Goal: Find specific page/section: Find specific page/section

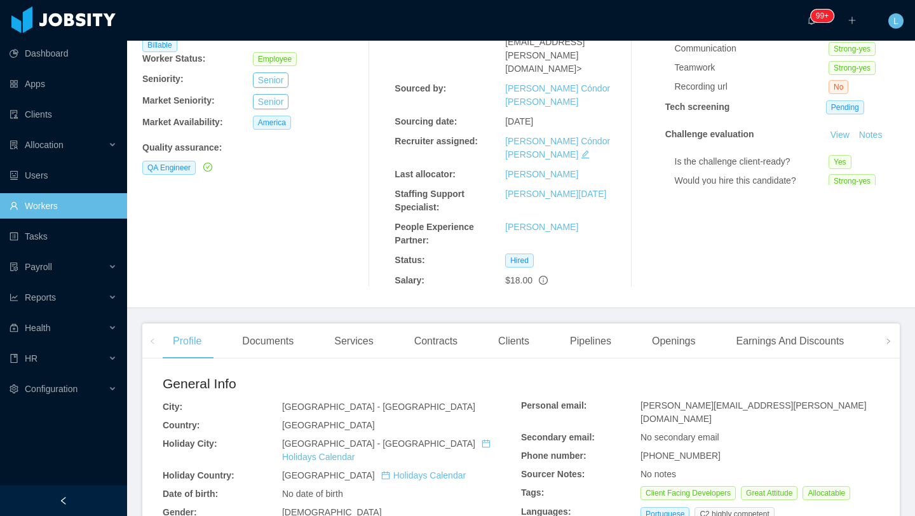
scroll to position [186, 0]
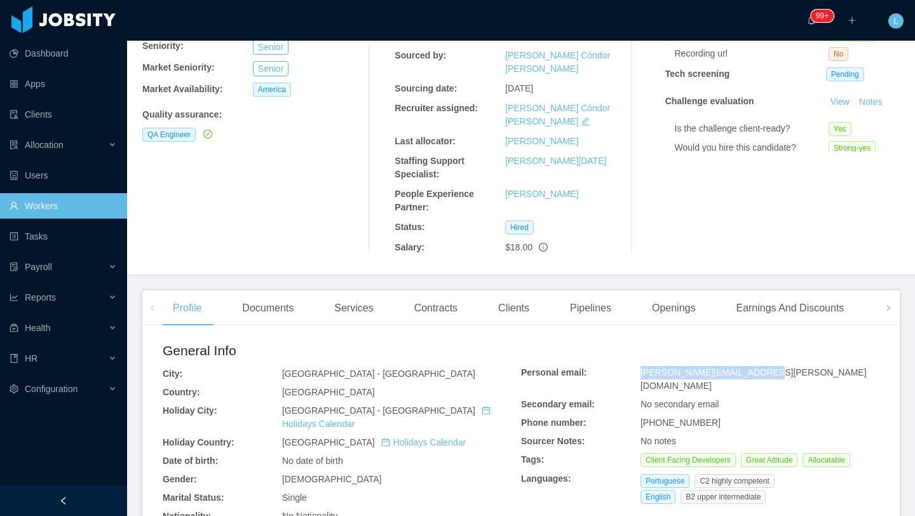
drag, startPoint x: 758, startPoint y: 306, endPoint x: 639, endPoint y: 308, distance: 119.5
click at [639, 366] on div "Personal email: [PERSON_NAME][EMAIL_ADDRESS][PERSON_NAME][DOMAIN_NAME] Secondar…" at bounding box center [700, 437] width 358 height 143
copy div "[PERSON_NAME][EMAIL_ADDRESS][PERSON_NAME][DOMAIN_NAME]"
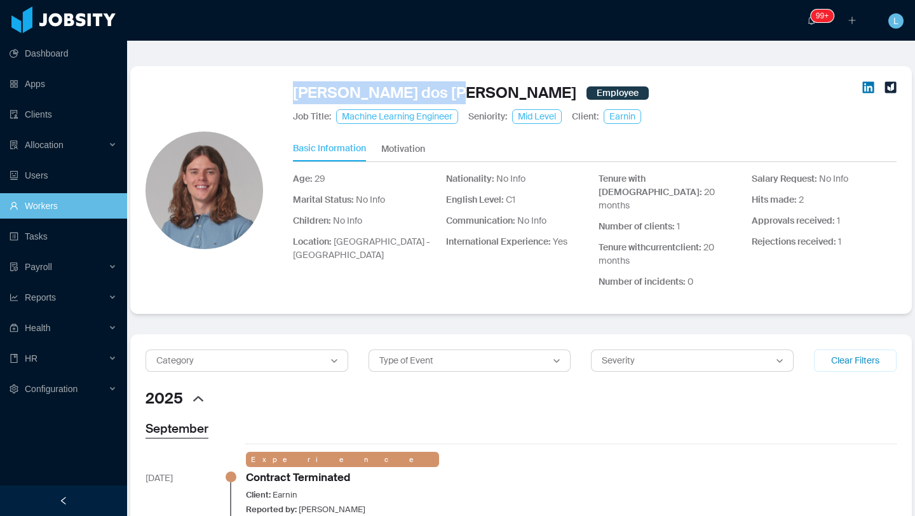
scroll to position [222, 0]
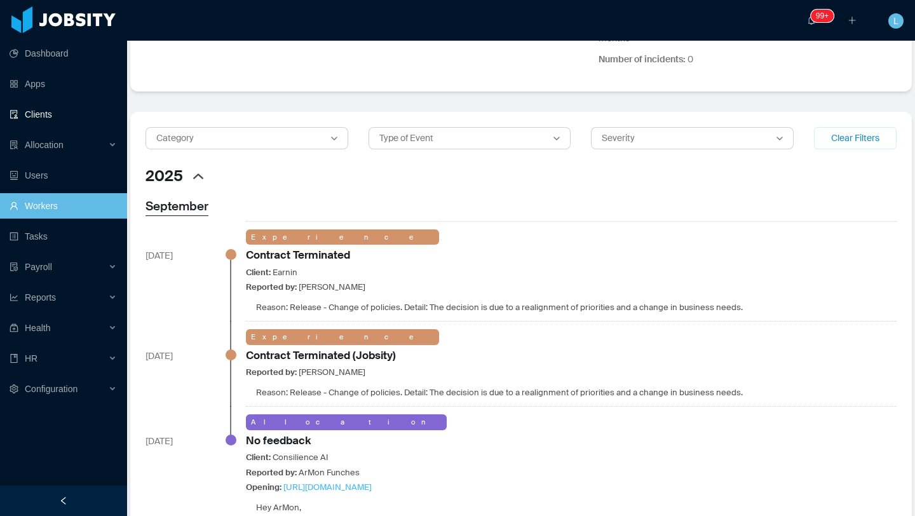
click at [44, 118] on link "Clients" at bounding box center [63, 114] width 107 height 25
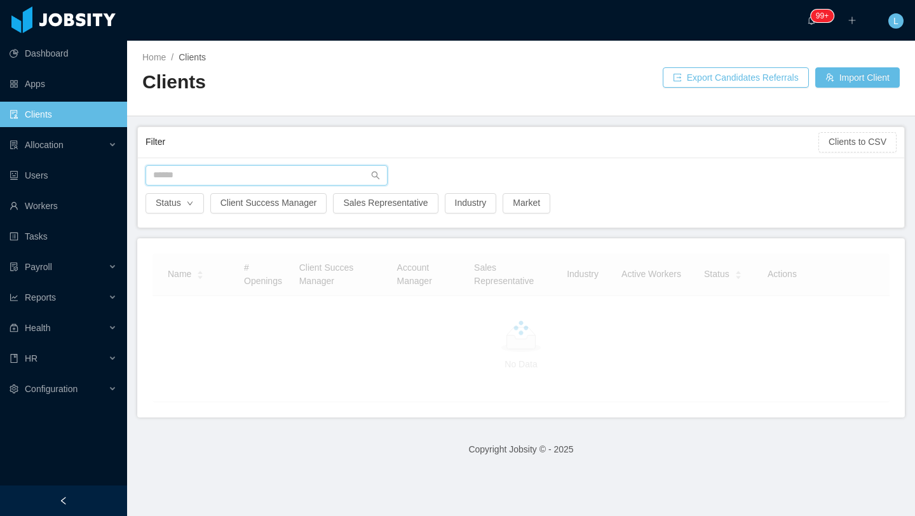
click at [240, 175] on input "text" at bounding box center [267, 175] width 242 height 20
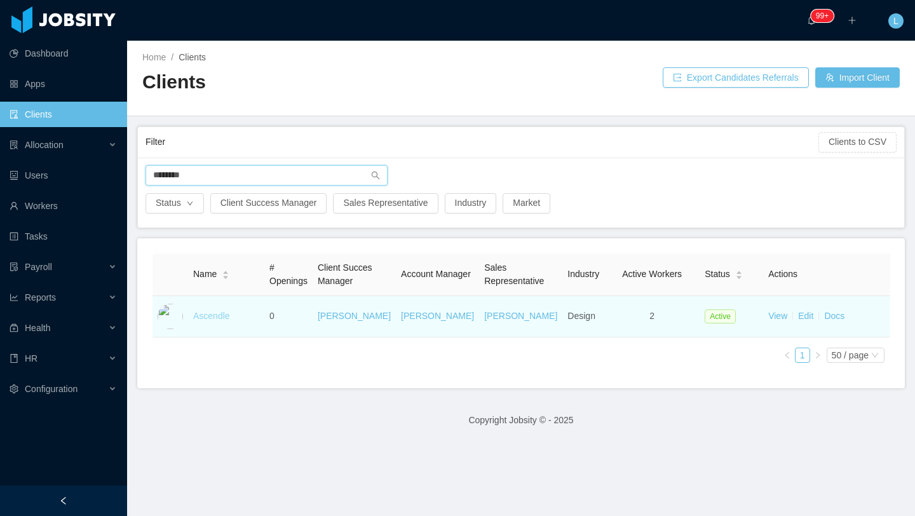
type input "********"
click at [213, 315] on link "Ascendle" at bounding box center [211, 316] width 37 height 10
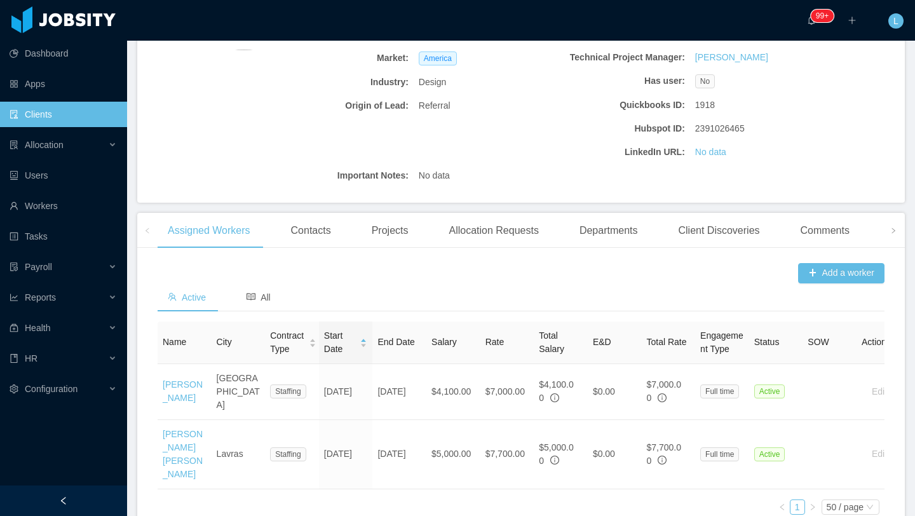
scroll to position [283, 0]
